Goal: Find contact information: Find contact information

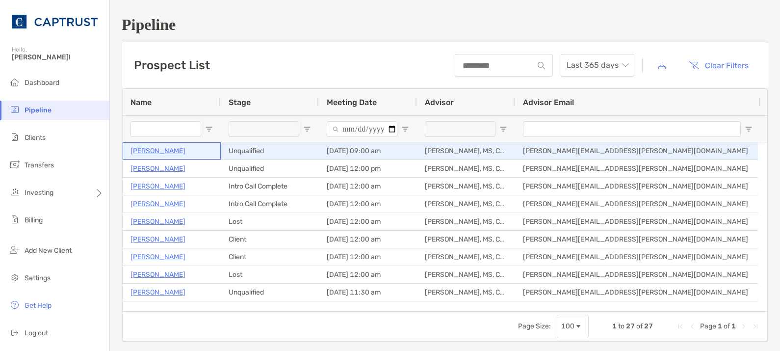
click at [164, 149] on p "Tleytmas Stephenson" at bounding box center [158, 151] width 55 height 12
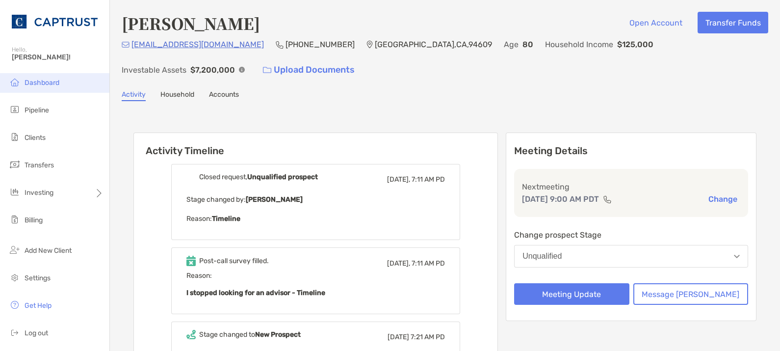
click at [44, 80] on span "Dashboard" at bounding box center [42, 83] width 35 height 8
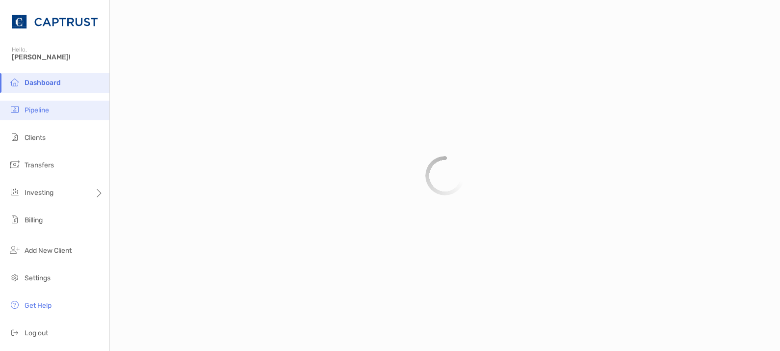
click at [49, 109] on span "Pipeline" at bounding box center [37, 110] width 25 height 8
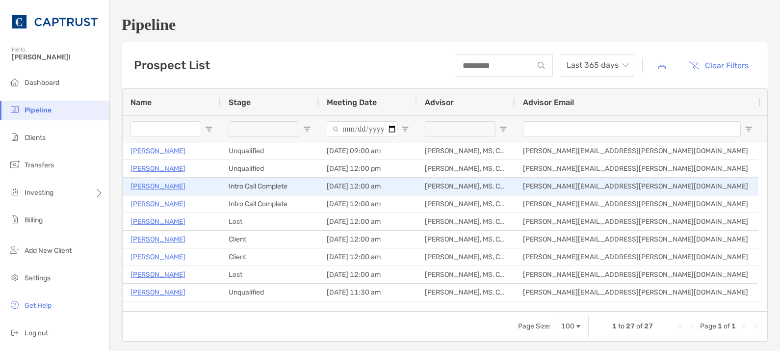
click at [160, 183] on p "[PERSON_NAME]" at bounding box center [158, 186] width 55 height 12
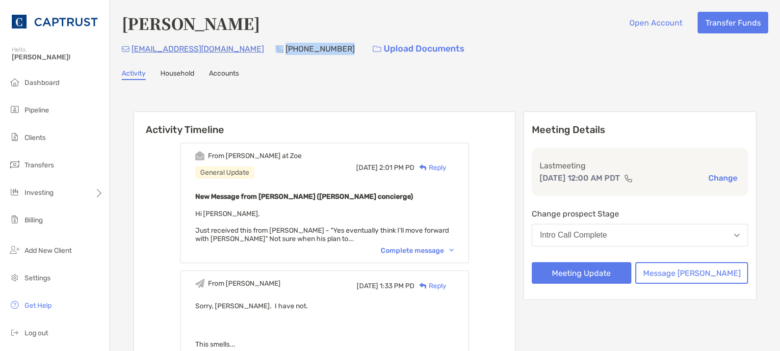
drag, startPoint x: 281, startPoint y: 47, endPoint x: 231, endPoint y: 48, distance: 49.6
click at [230, 48] on div "[EMAIL_ADDRESS][DOMAIN_NAME] [PHONE_NUMBER] Upload Documents" at bounding box center [445, 48] width 647 height 21
copy p "510) 755-0961"
